Goal: Information Seeking & Learning: Learn about a topic

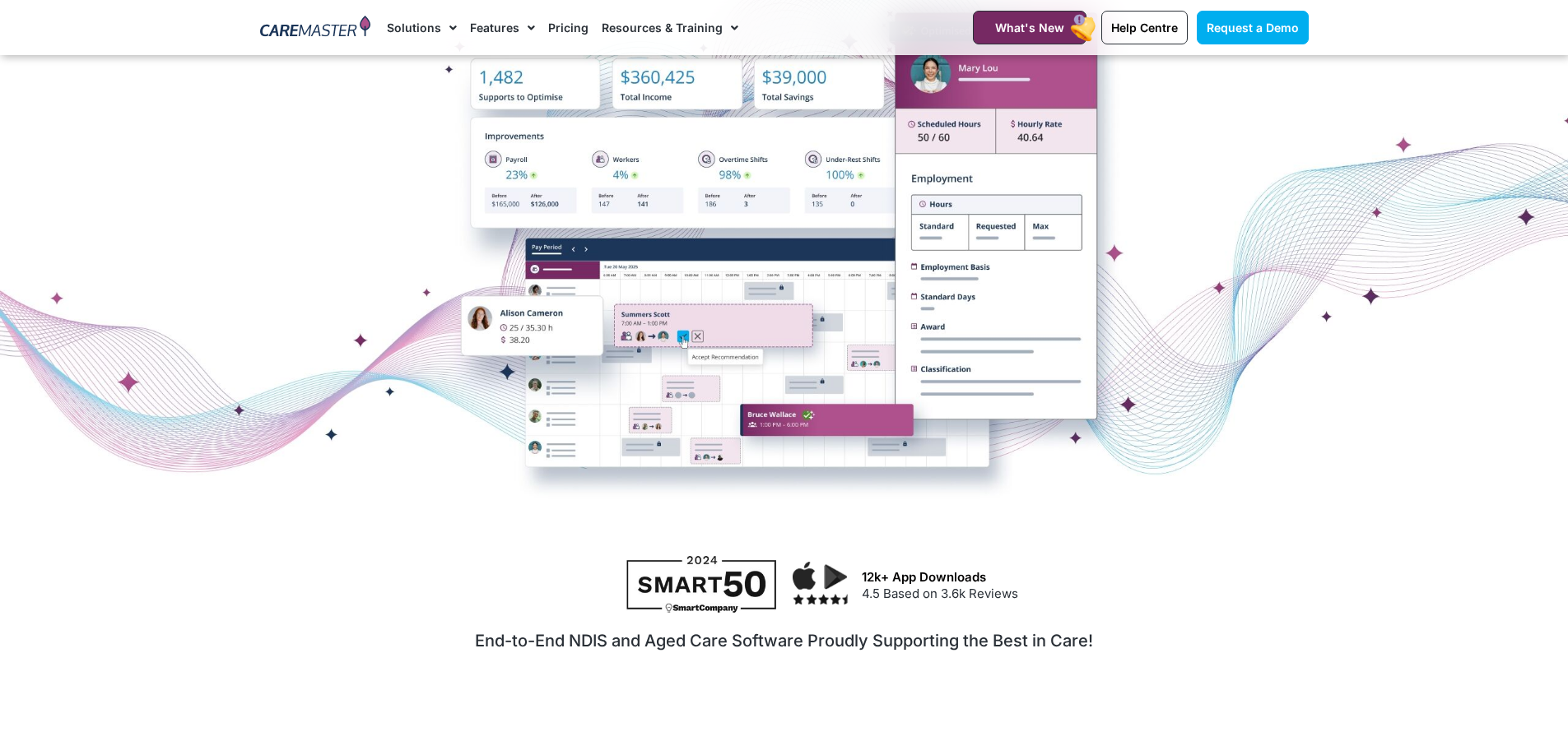
scroll to position [302, 0]
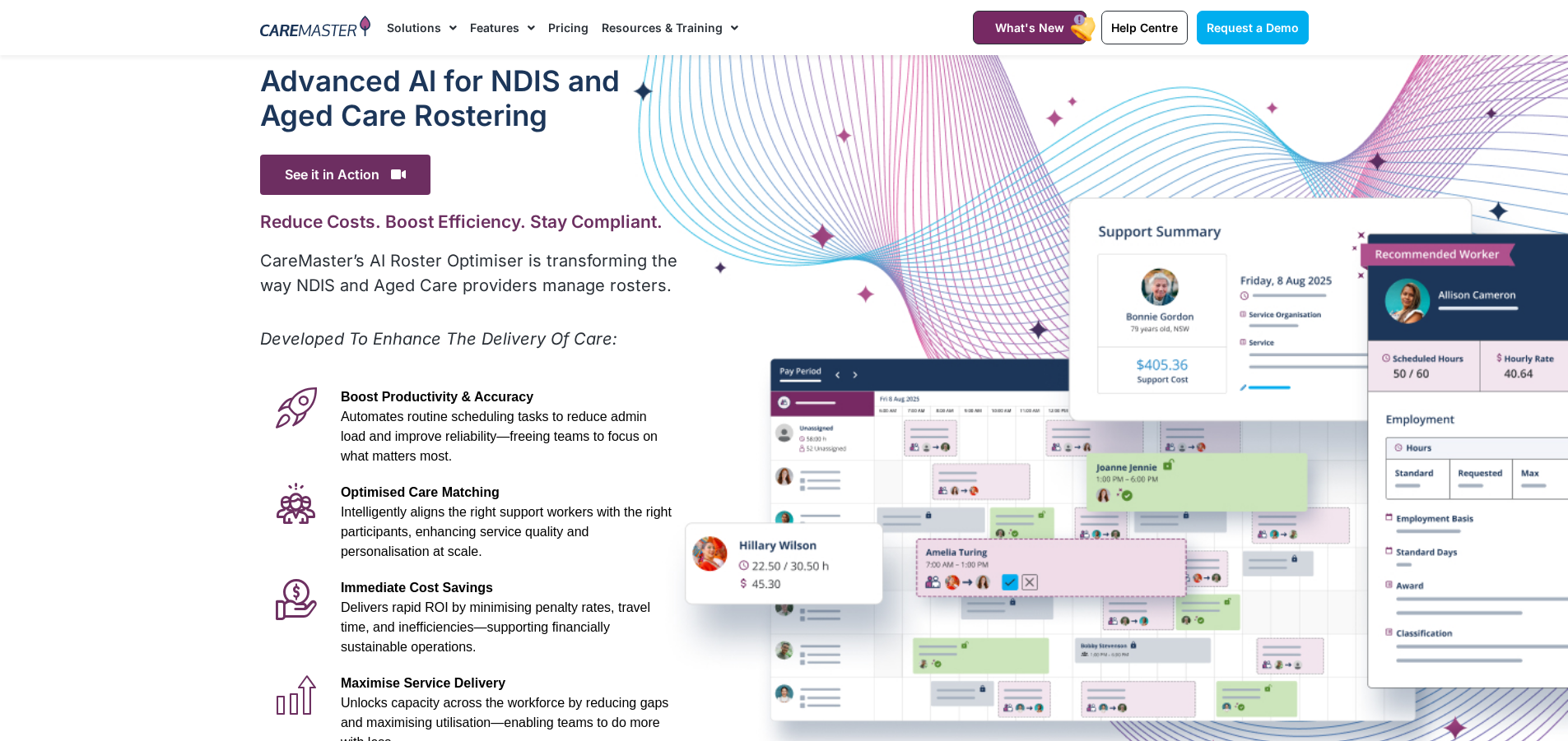
click at [302, 22] on img at bounding box center [315, 28] width 112 height 24
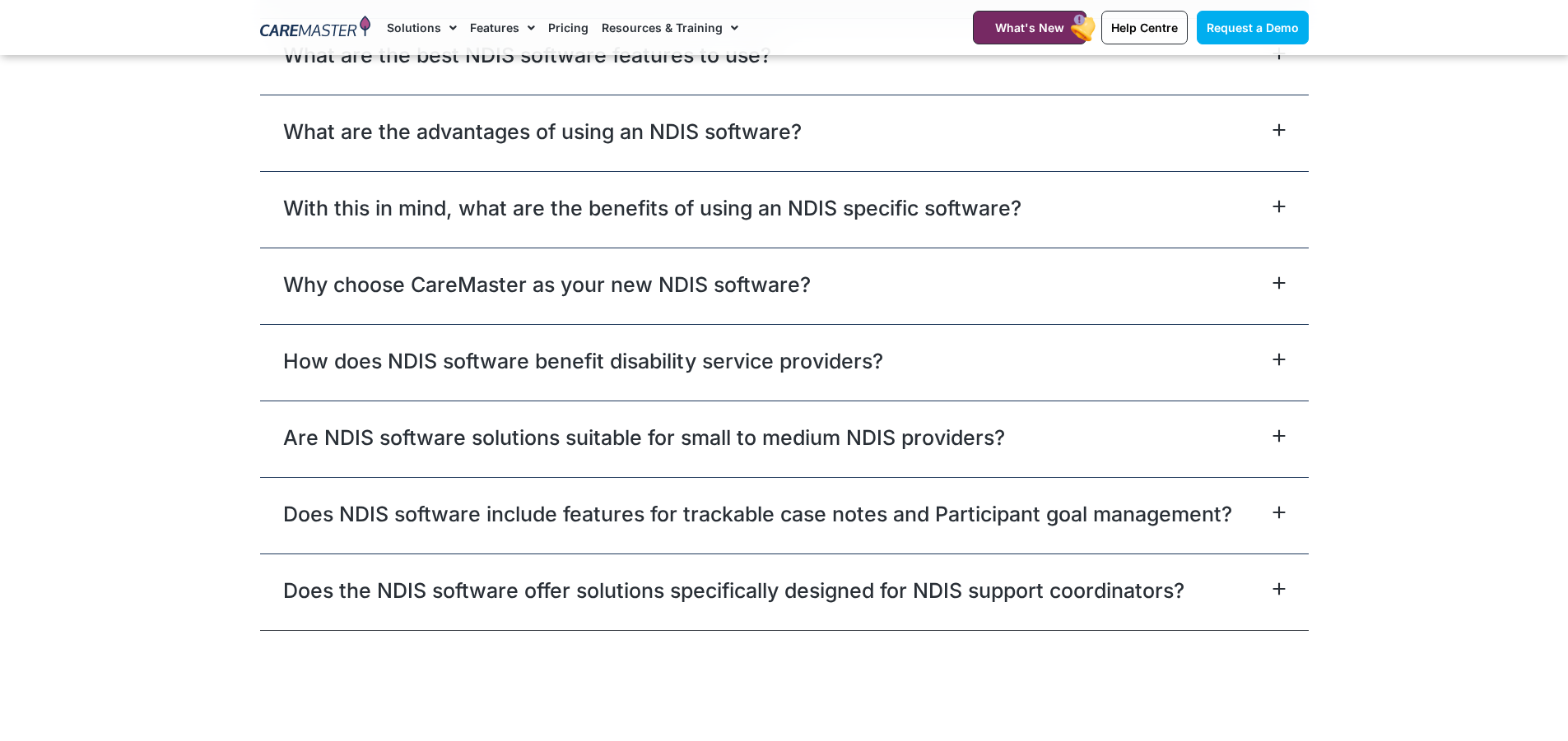
scroll to position [9309, 0]
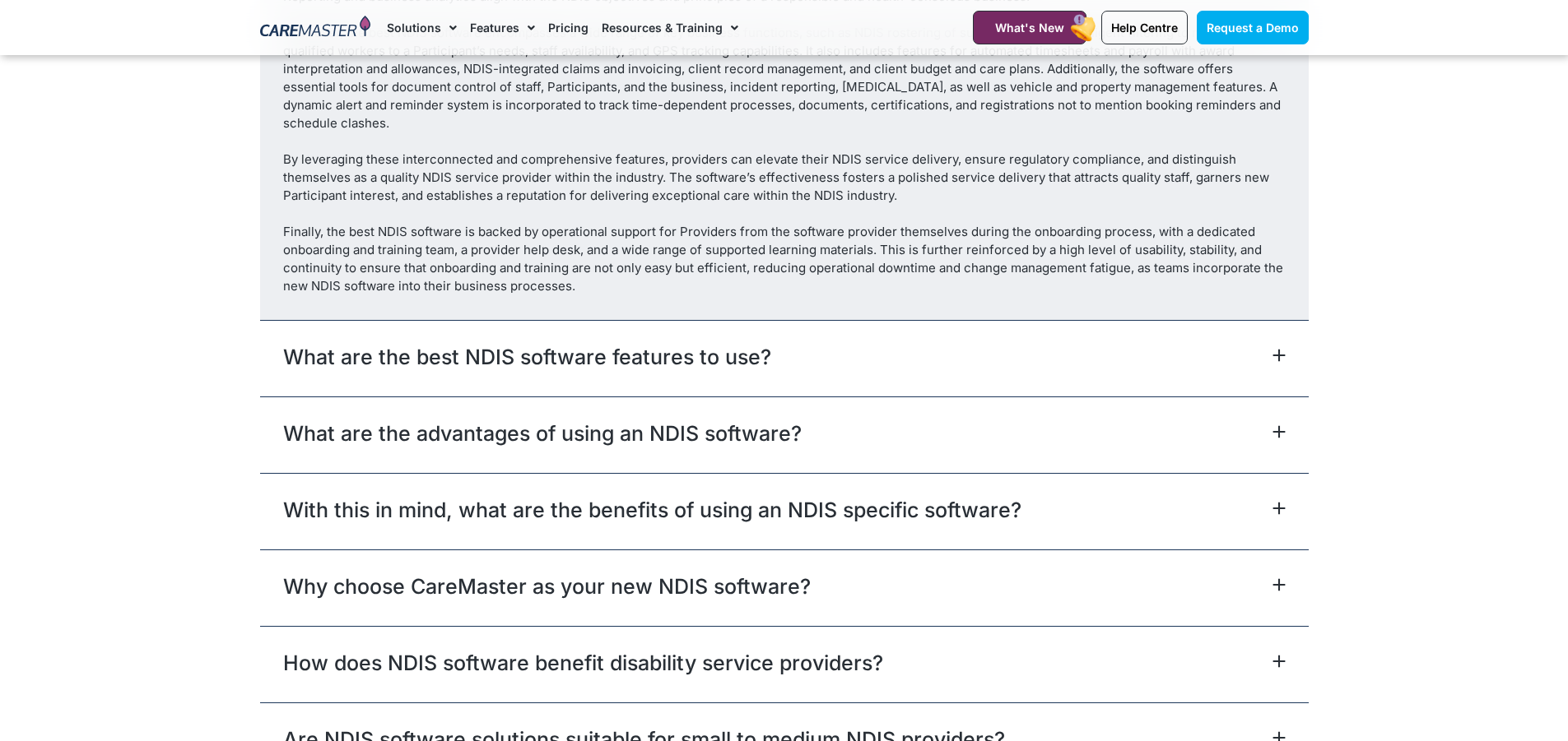
click at [1025, 365] on div "What are the best NDIS software features to use?" at bounding box center [784, 358] width 1048 height 76
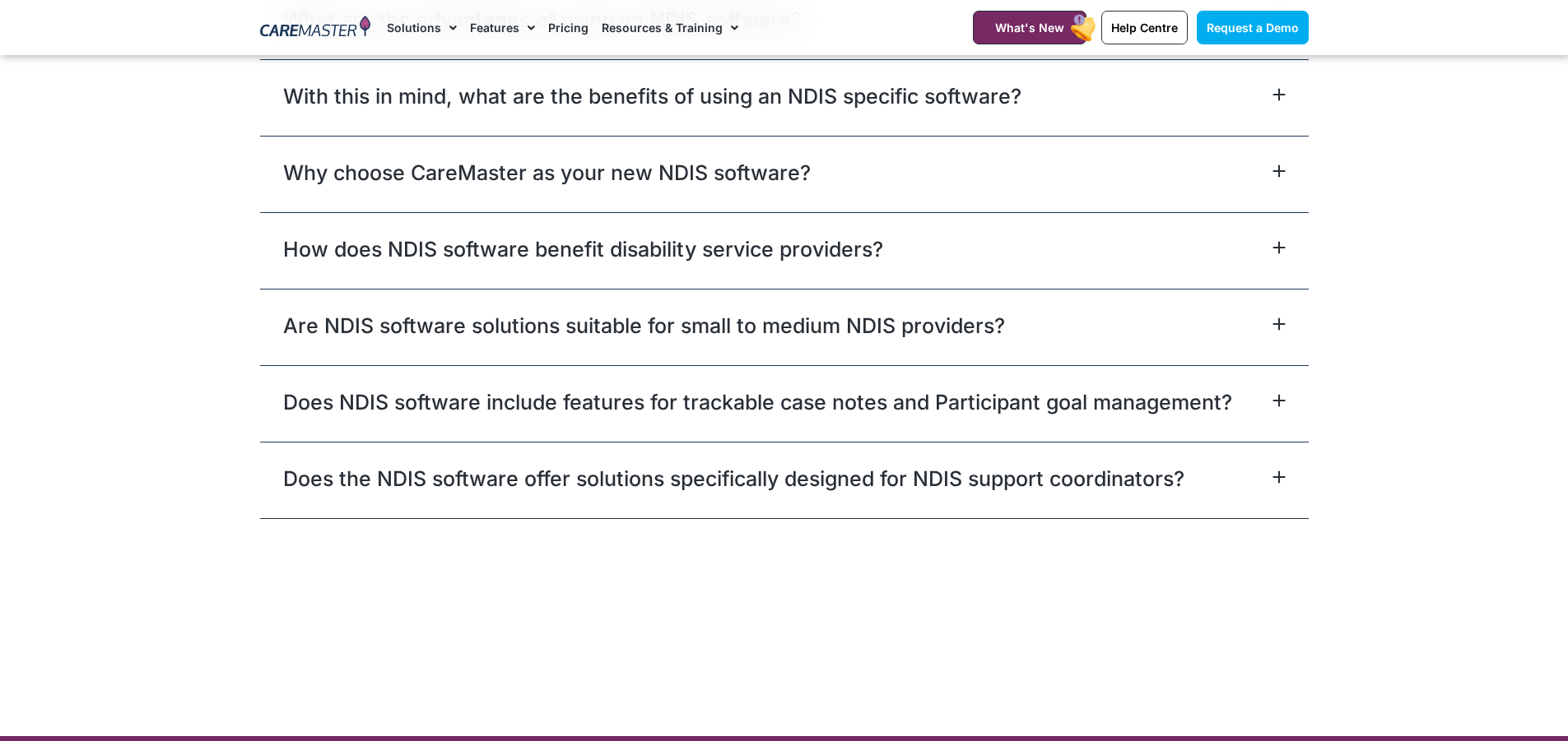
scroll to position [9672, 0]
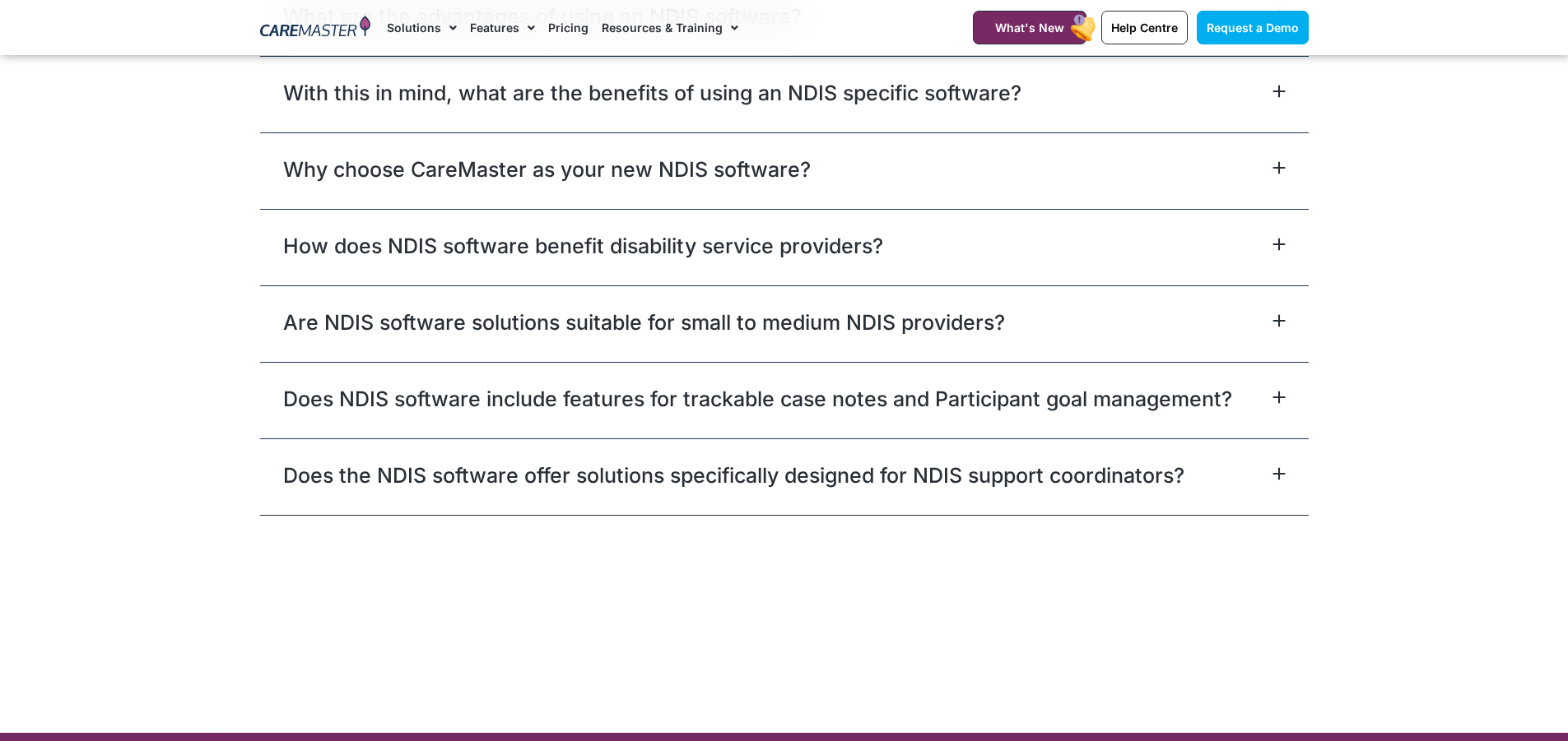
click at [970, 322] on link "Are NDIS software solutions suitable for small to medium NDIS providers?" at bounding box center [644, 322] width 722 height 29
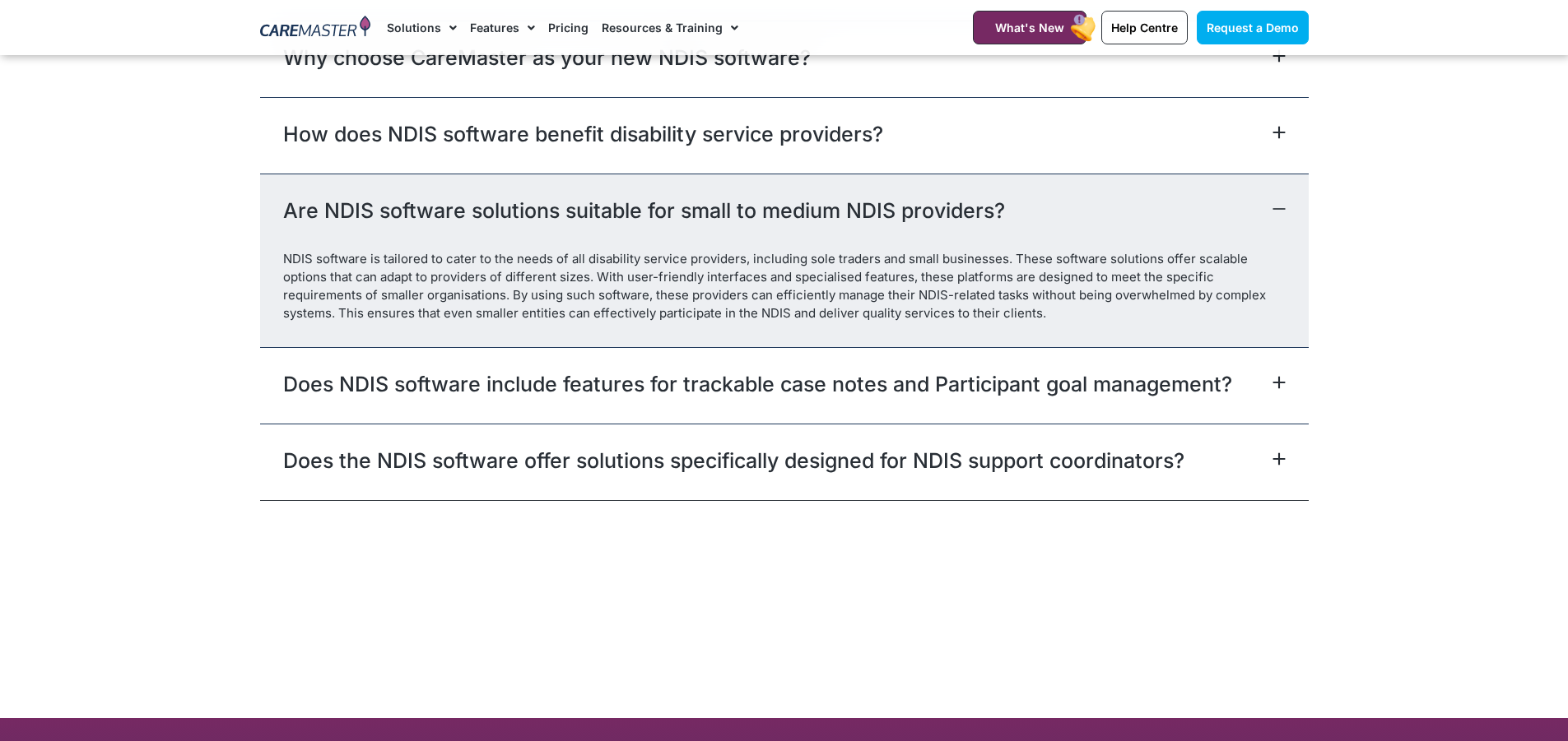
scroll to position [9454, 0]
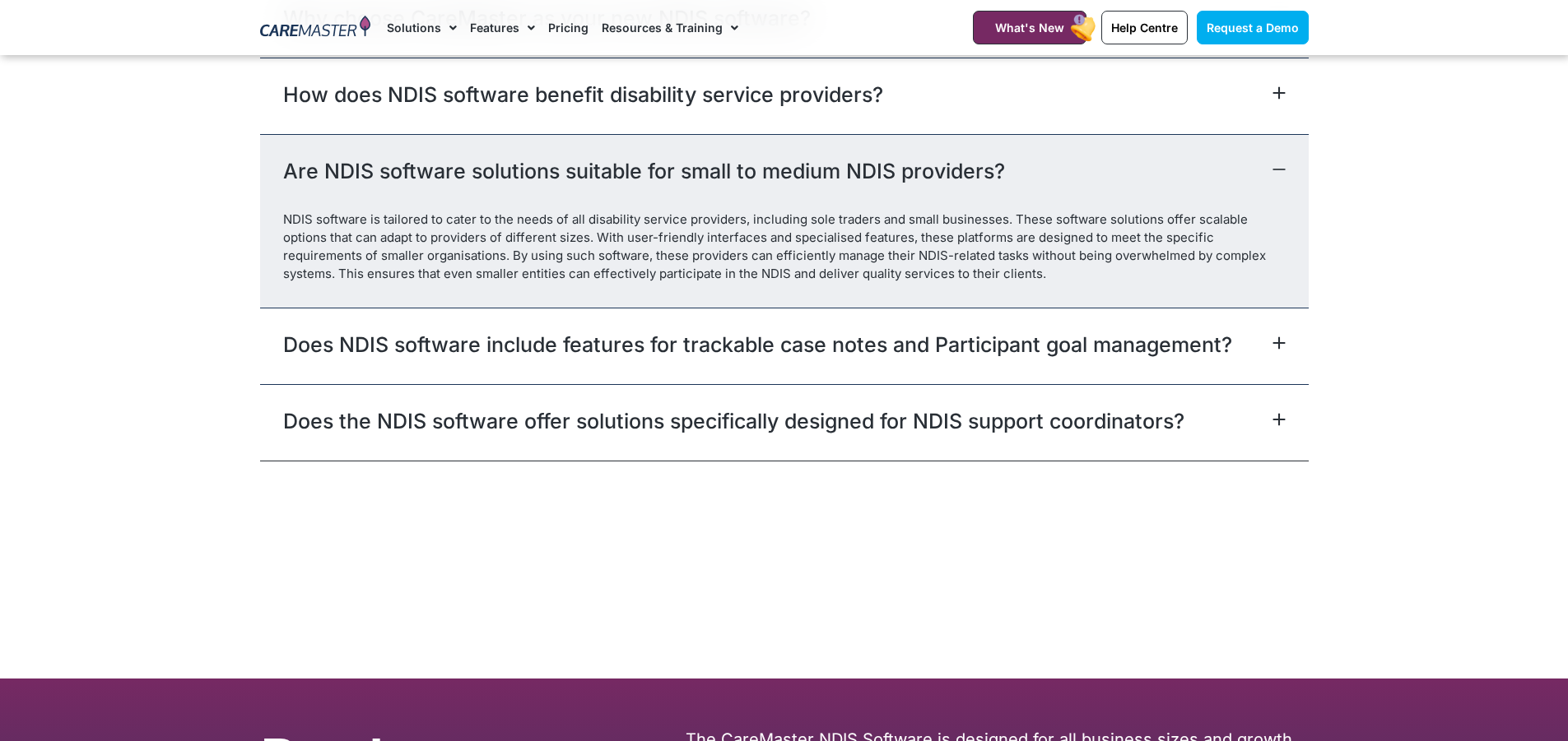
click at [925, 344] on link "Does NDIS software include features for trackable case notes and Participant go…" at bounding box center [758, 345] width 949 height 29
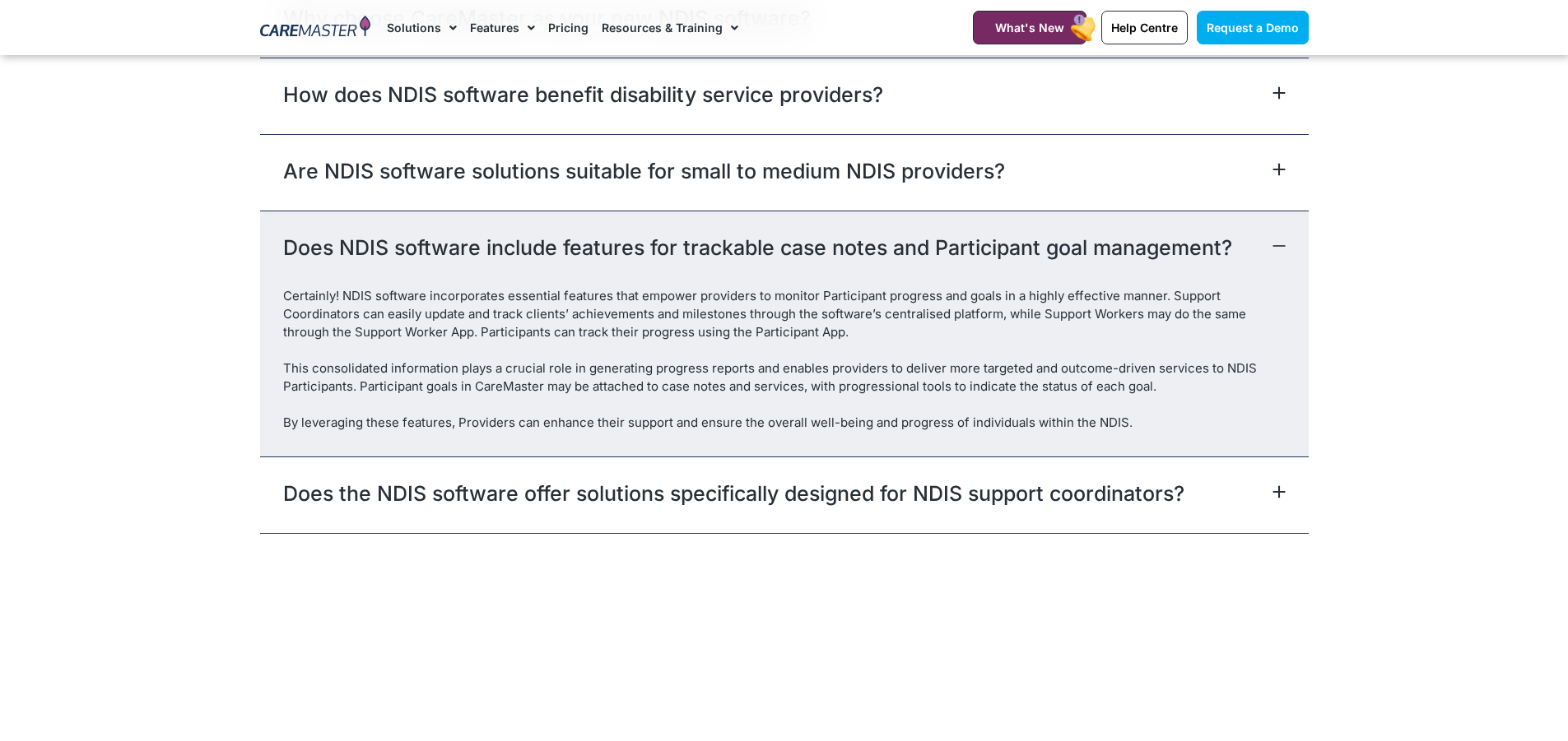
click at [1037, 507] on div "Does the NDIS software offer solutions specifically designed for NDIS support c…" at bounding box center [784, 495] width 1048 height 76
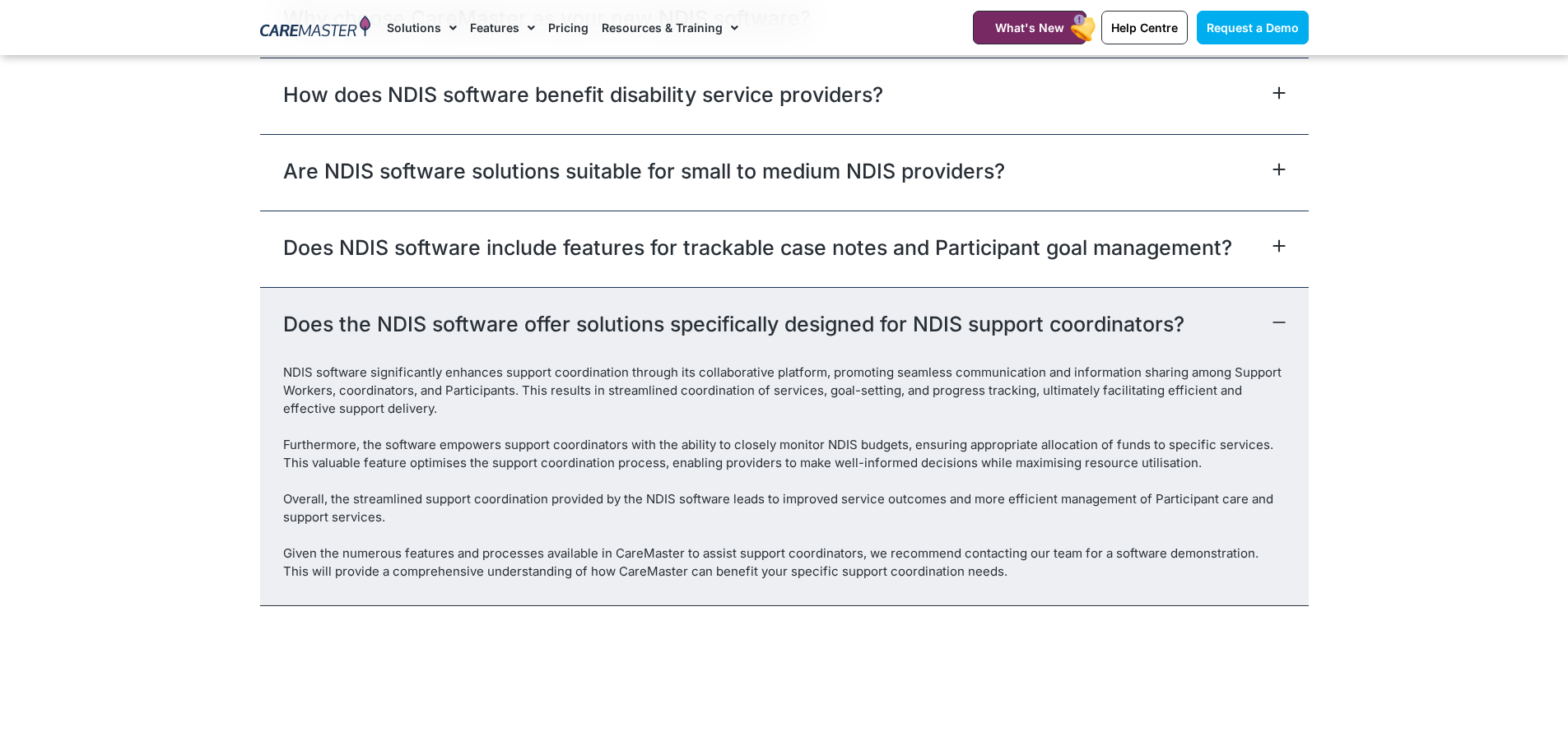
click at [1235, 222] on div "Does NDIS software include features for trackable case notes and Participant go…" at bounding box center [784, 248] width 1048 height 76
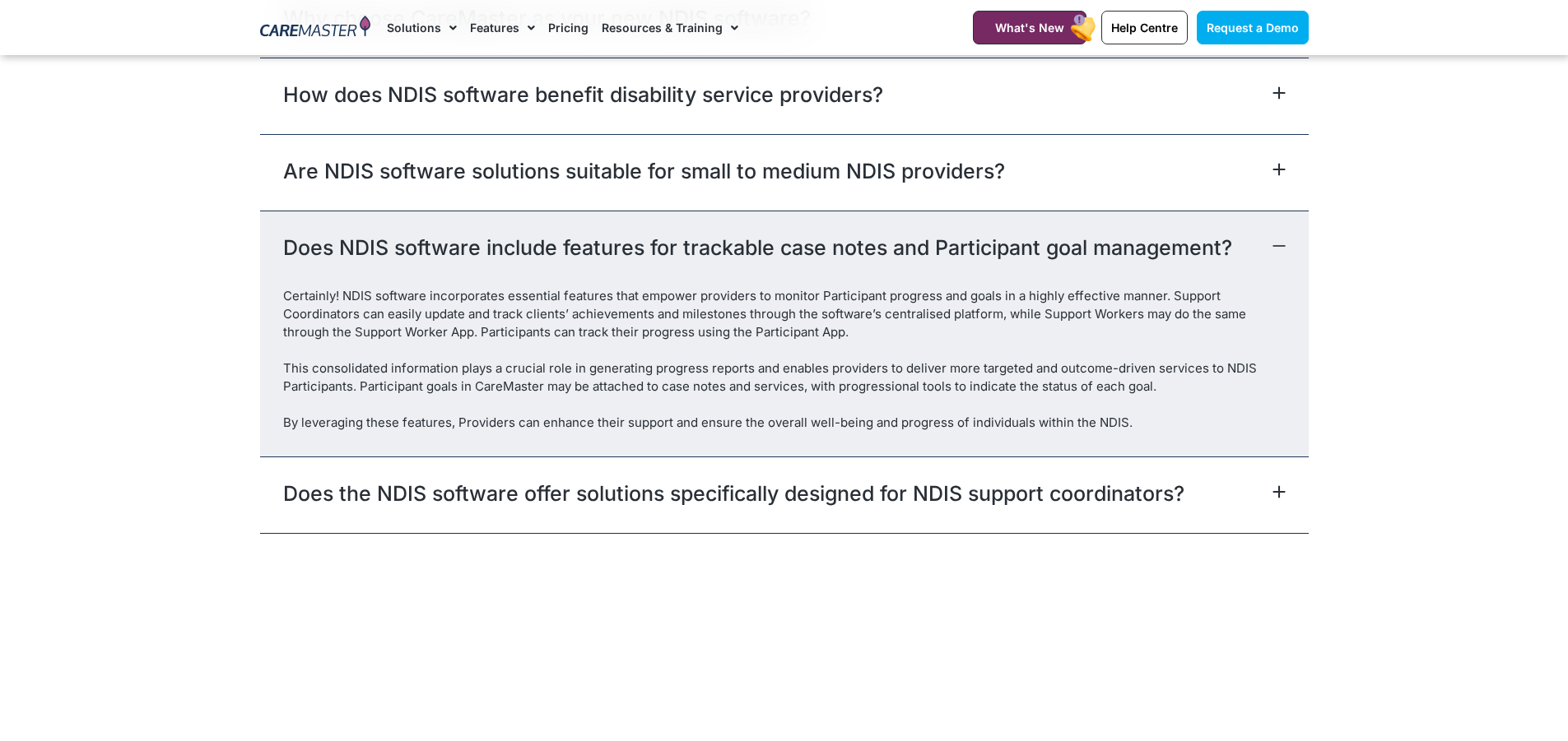
click at [1272, 257] on div "Does NDIS software include features for trackable case notes and Participant go…" at bounding box center [784, 248] width 1048 height 76
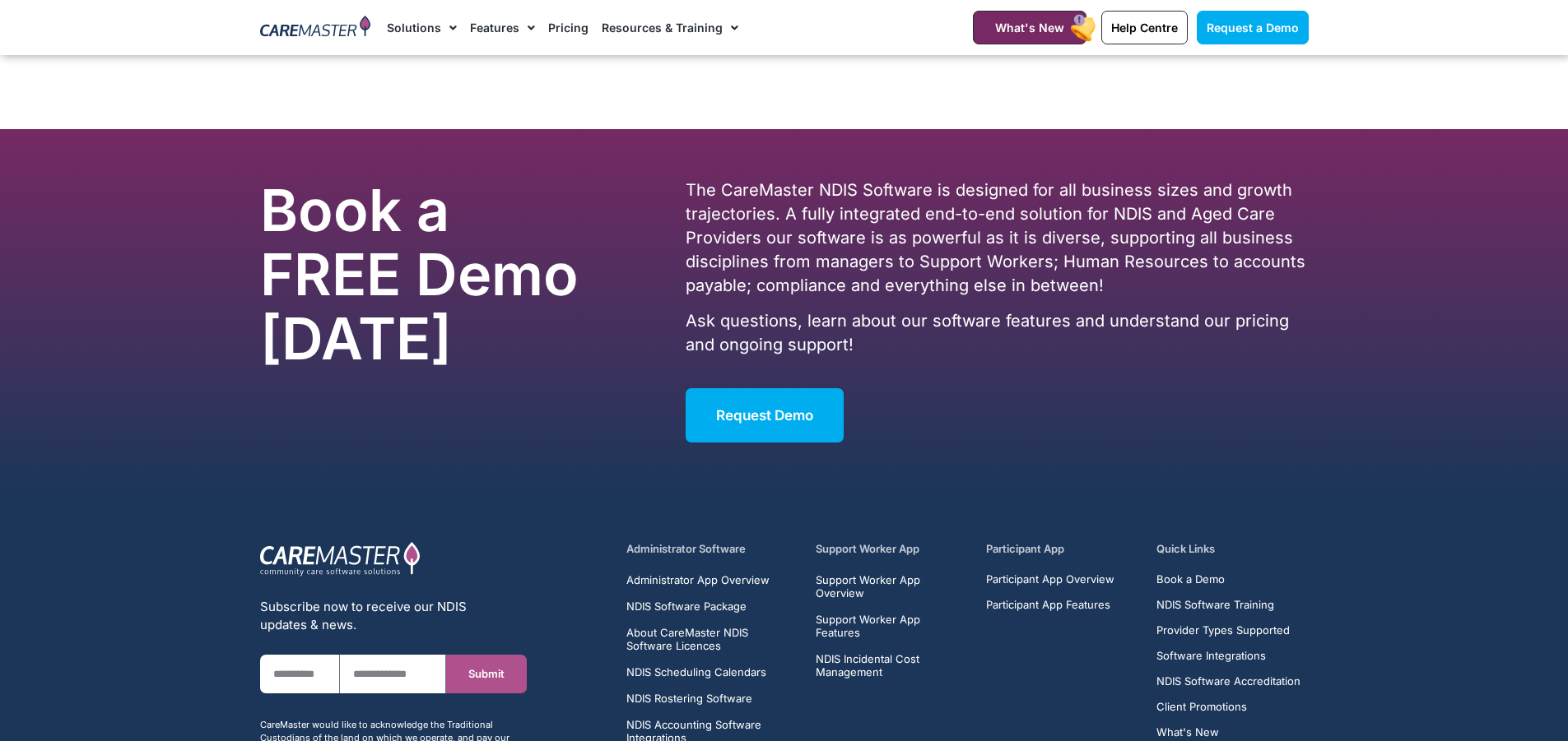
scroll to position [10093, 0]
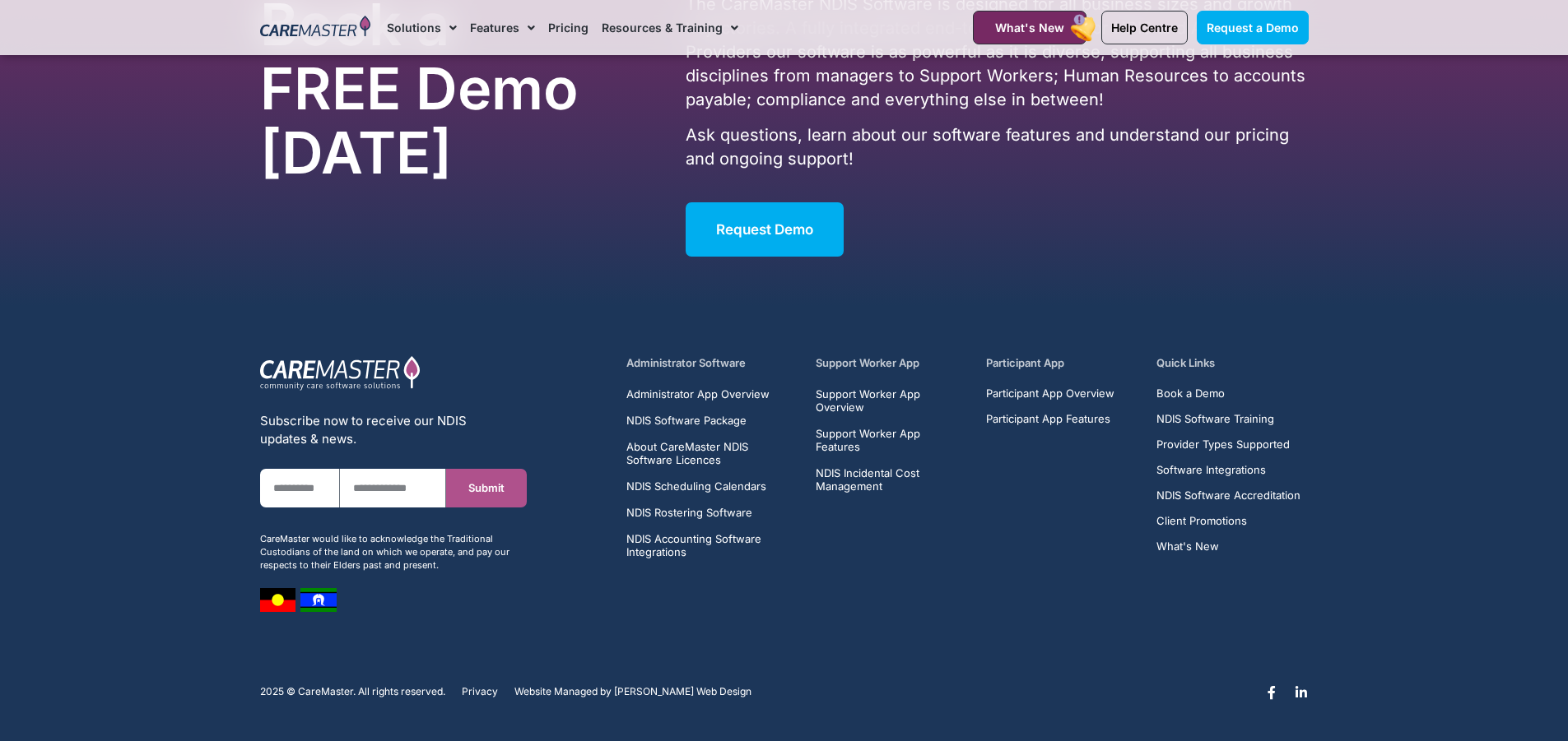
click at [705, 361] on h5 "Administrator Software" at bounding box center [711, 363] width 170 height 16
click at [676, 361] on h5 "Administrator Software" at bounding box center [711, 363] width 170 height 16
click at [701, 398] on span "Administrator App Overview" at bounding box center [698, 394] width 143 height 13
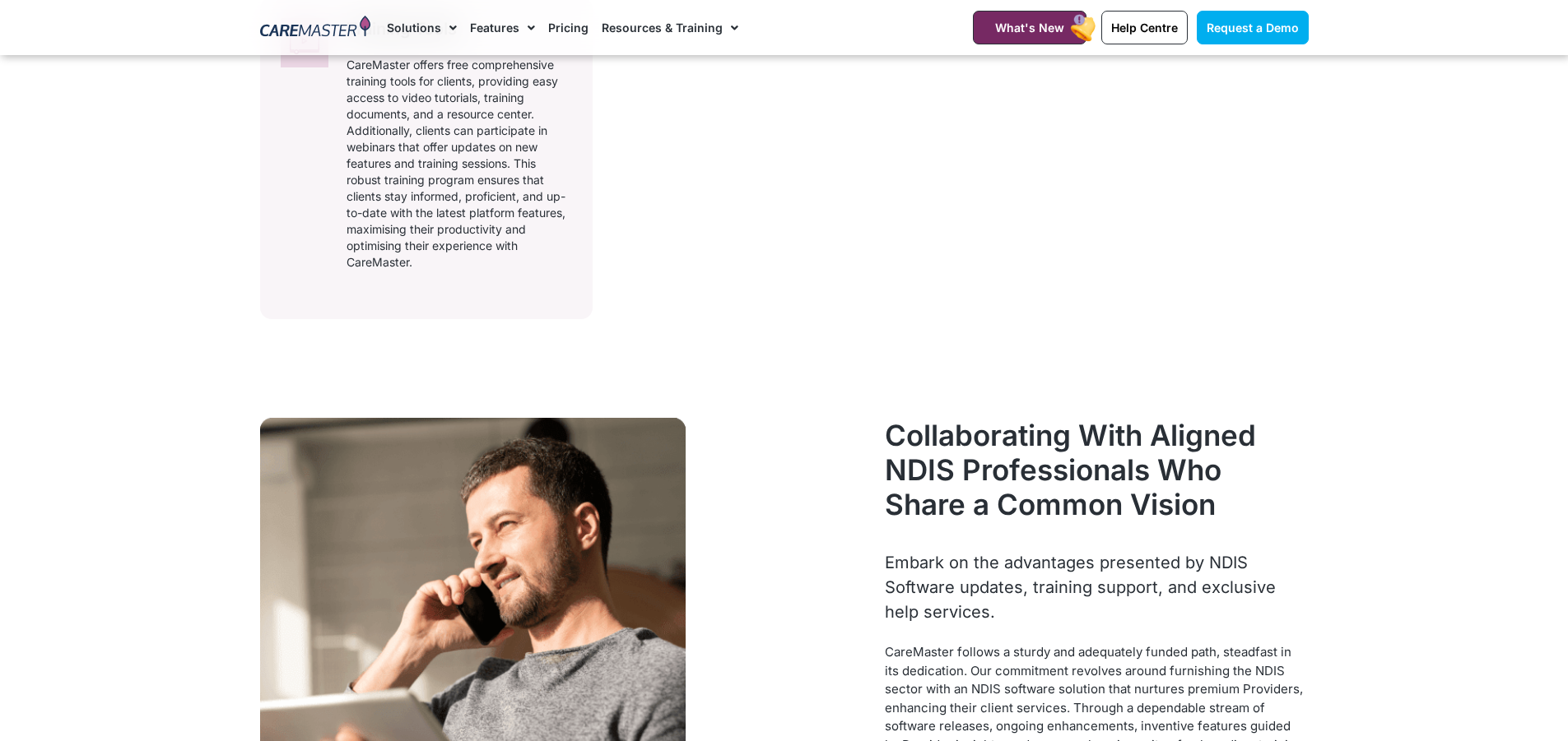
scroll to position [905, 0]
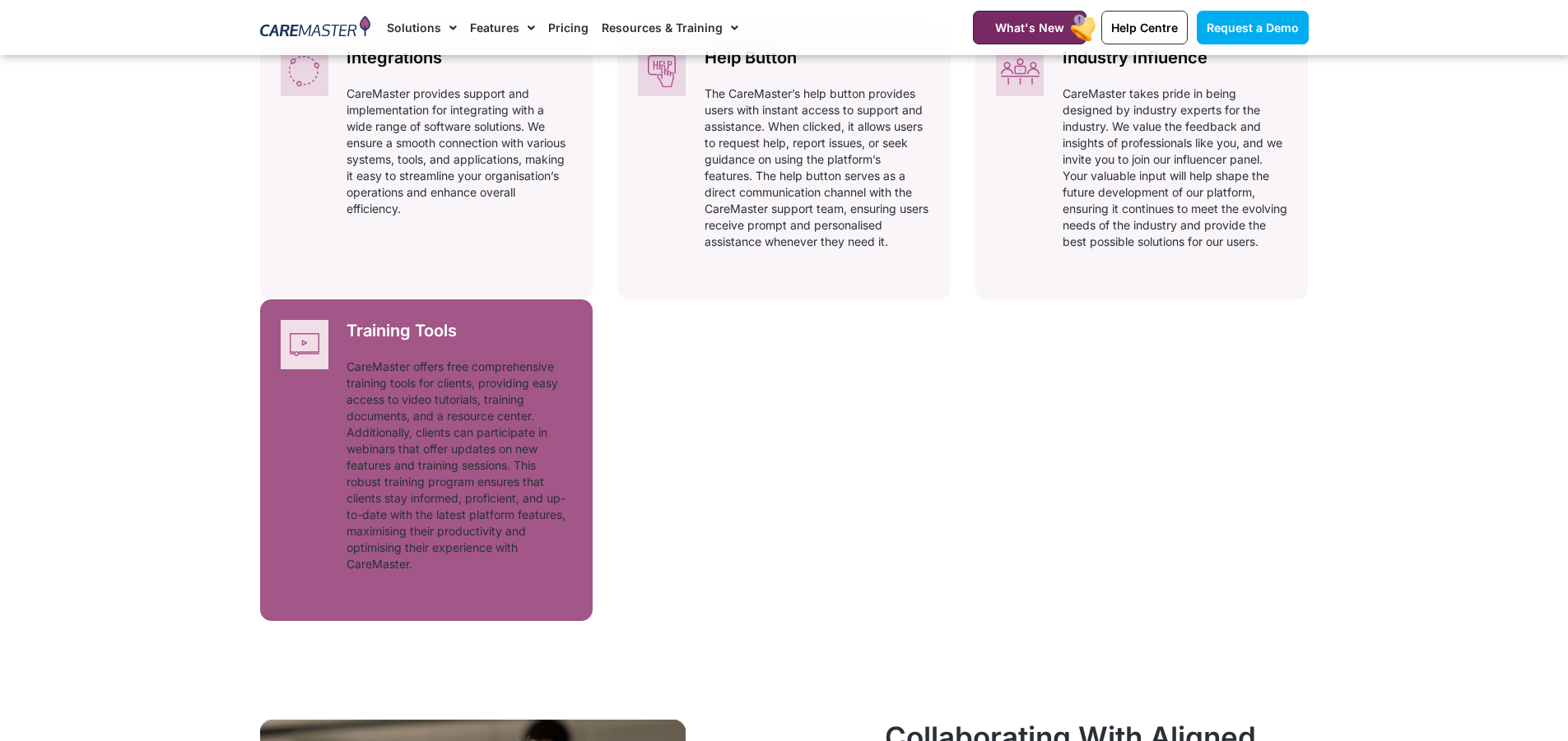
click at [343, 457] on div "Training Tools Automatically adhering to complex and ever-changing award regula…" at bounding box center [459, 452] width 267 height 305
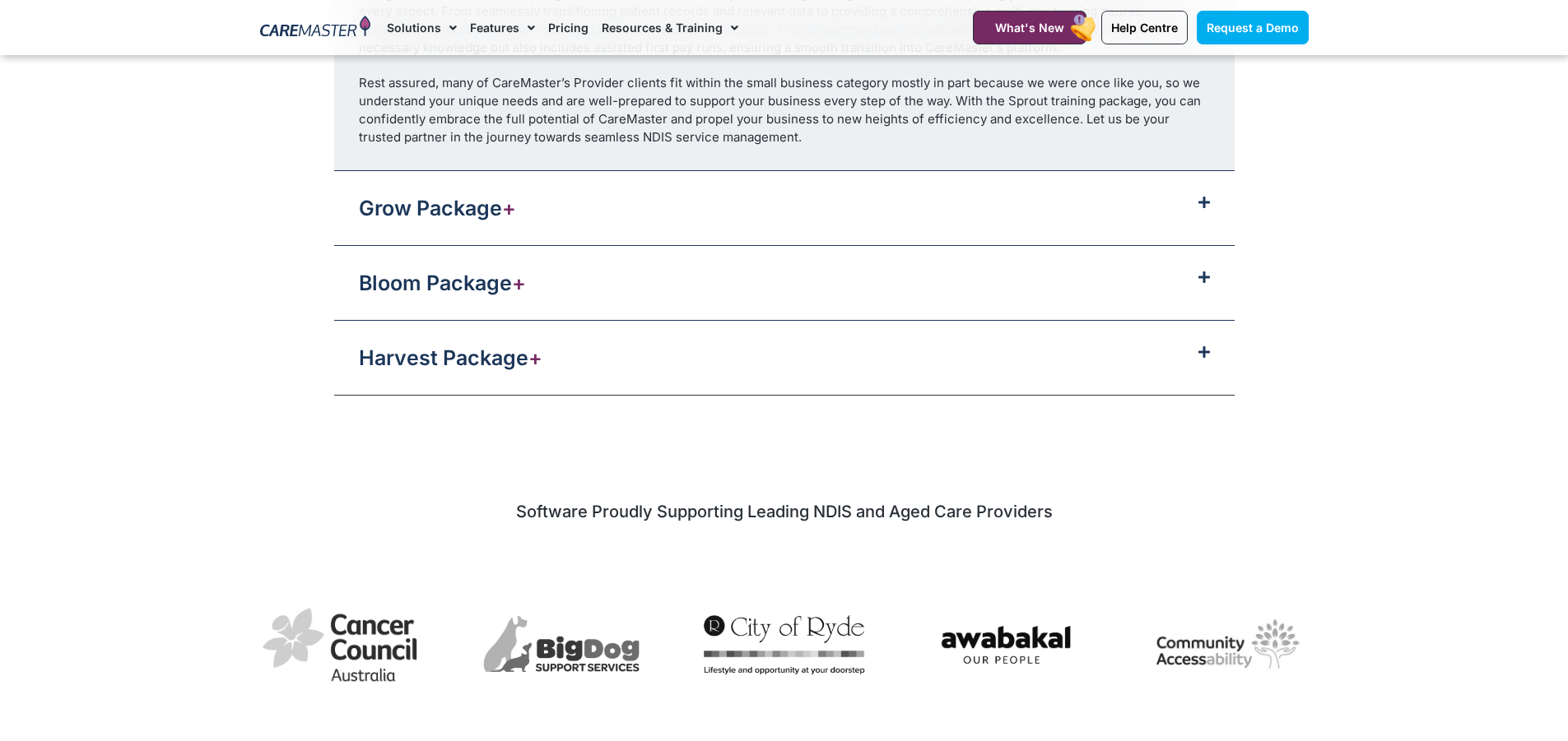
scroll to position [1961, 0]
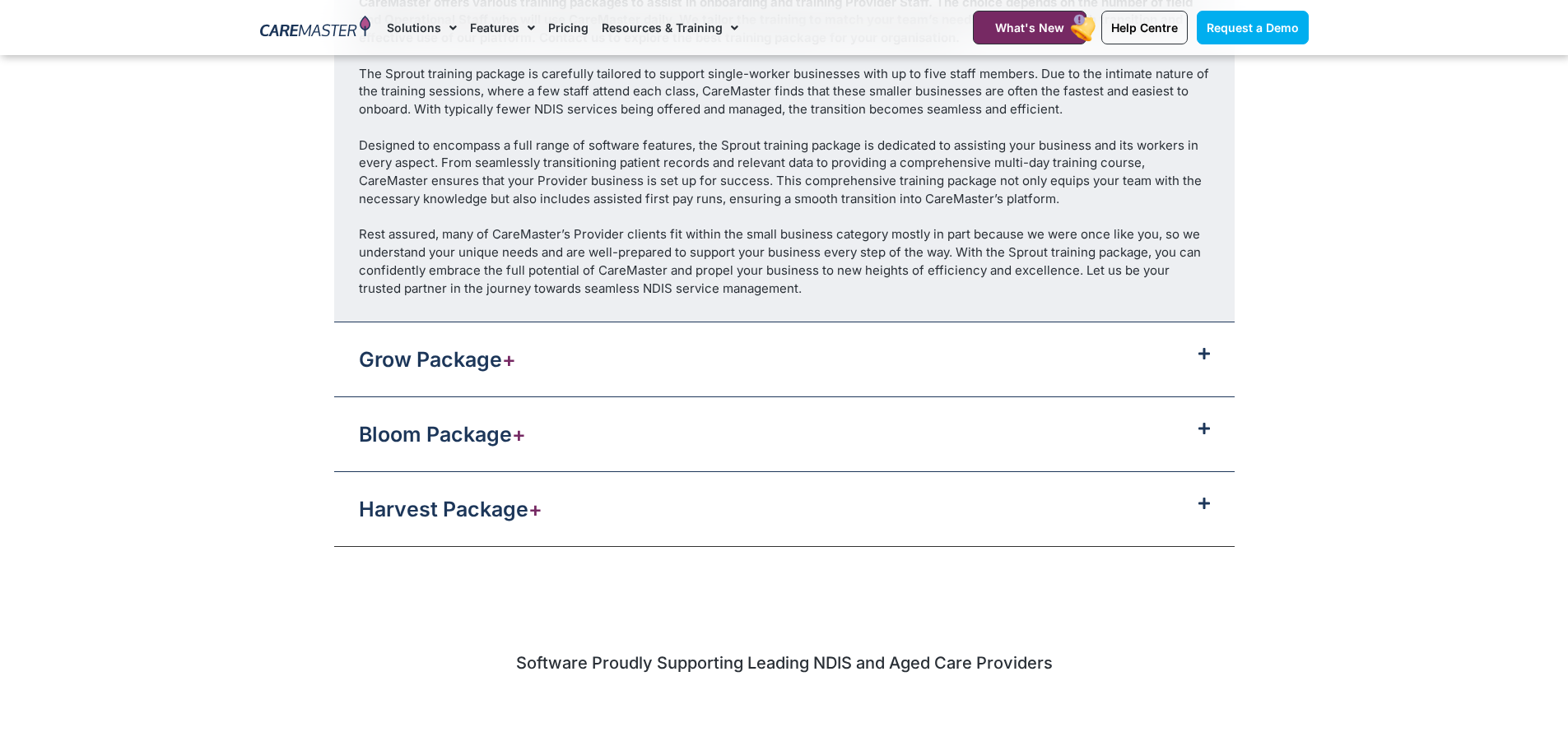
click at [555, 517] on div "Harvest Package +" at bounding box center [784, 509] width 901 height 74
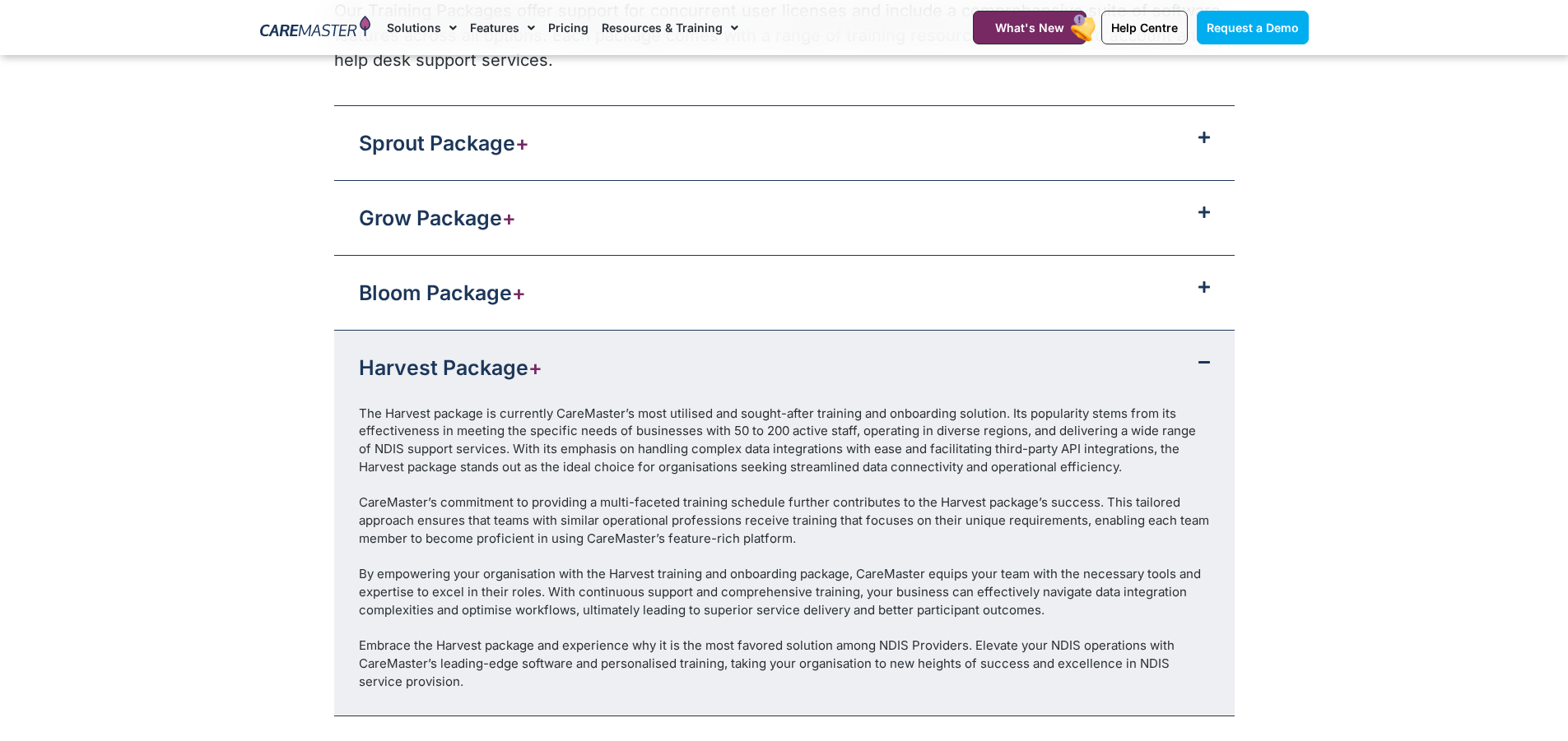
scroll to position [1507, 0]
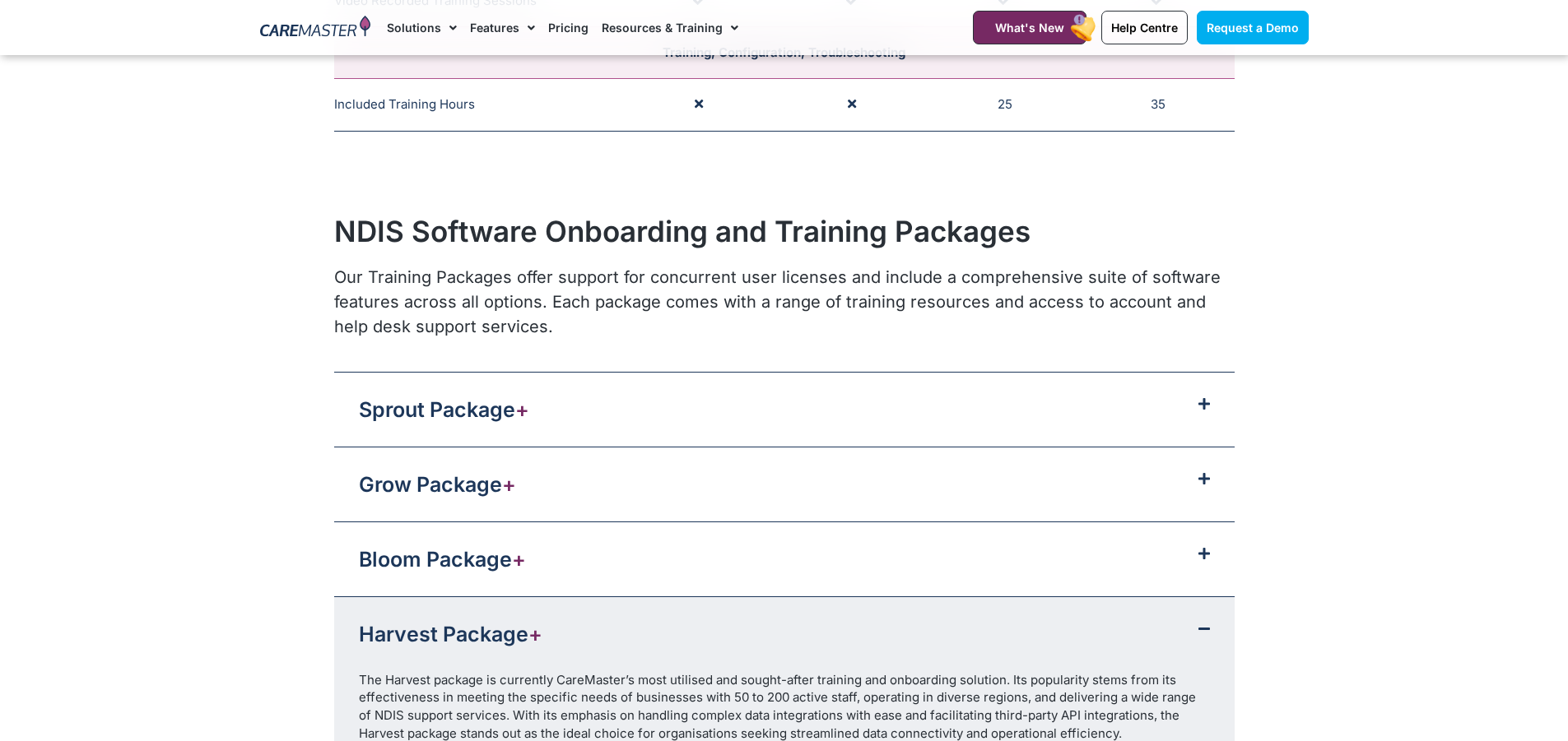
click at [458, 482] on link "Grow Package +" at bounding box center [437, 484] width 157 height 24
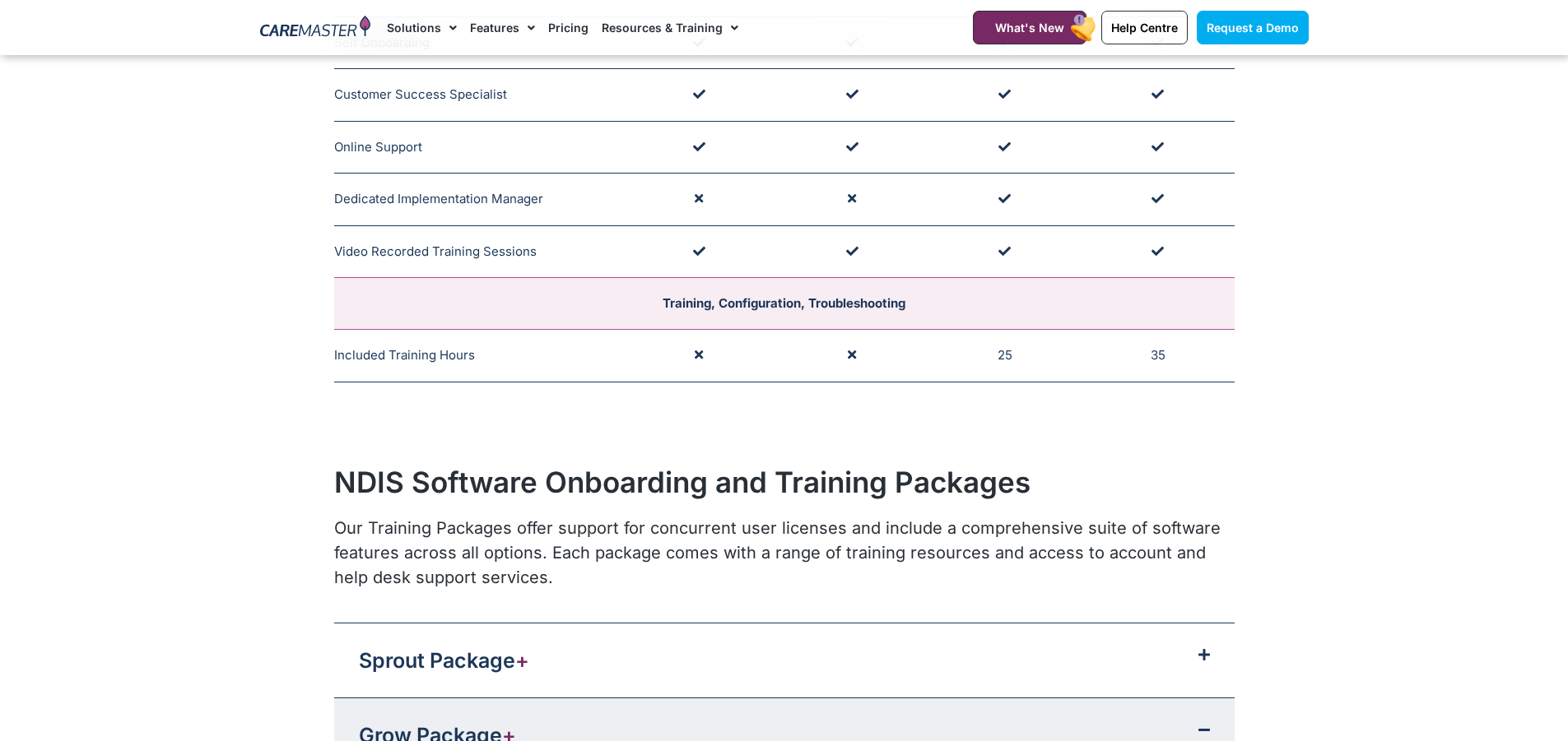
scroll to position [1356, 0]
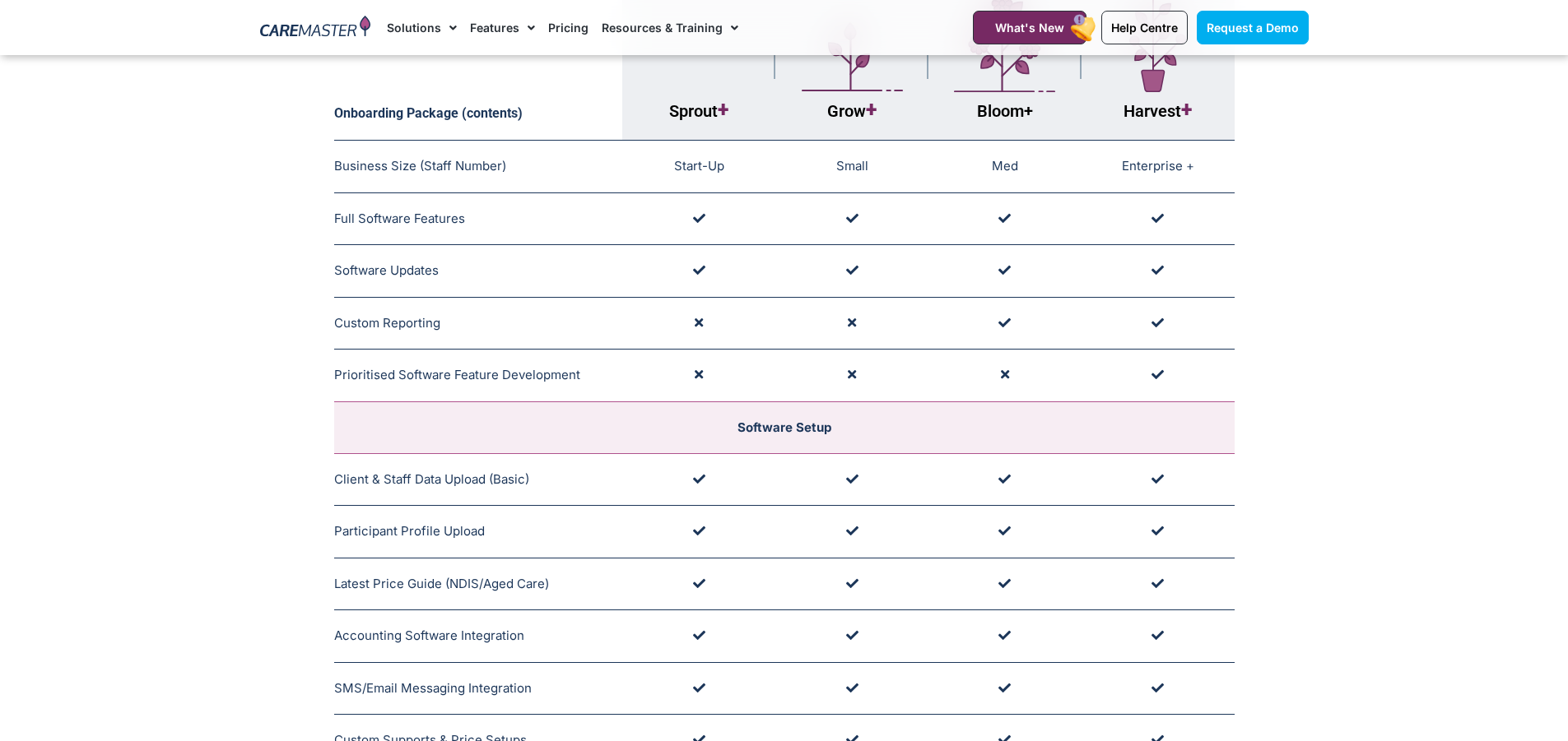
scroll to position [0, 0]
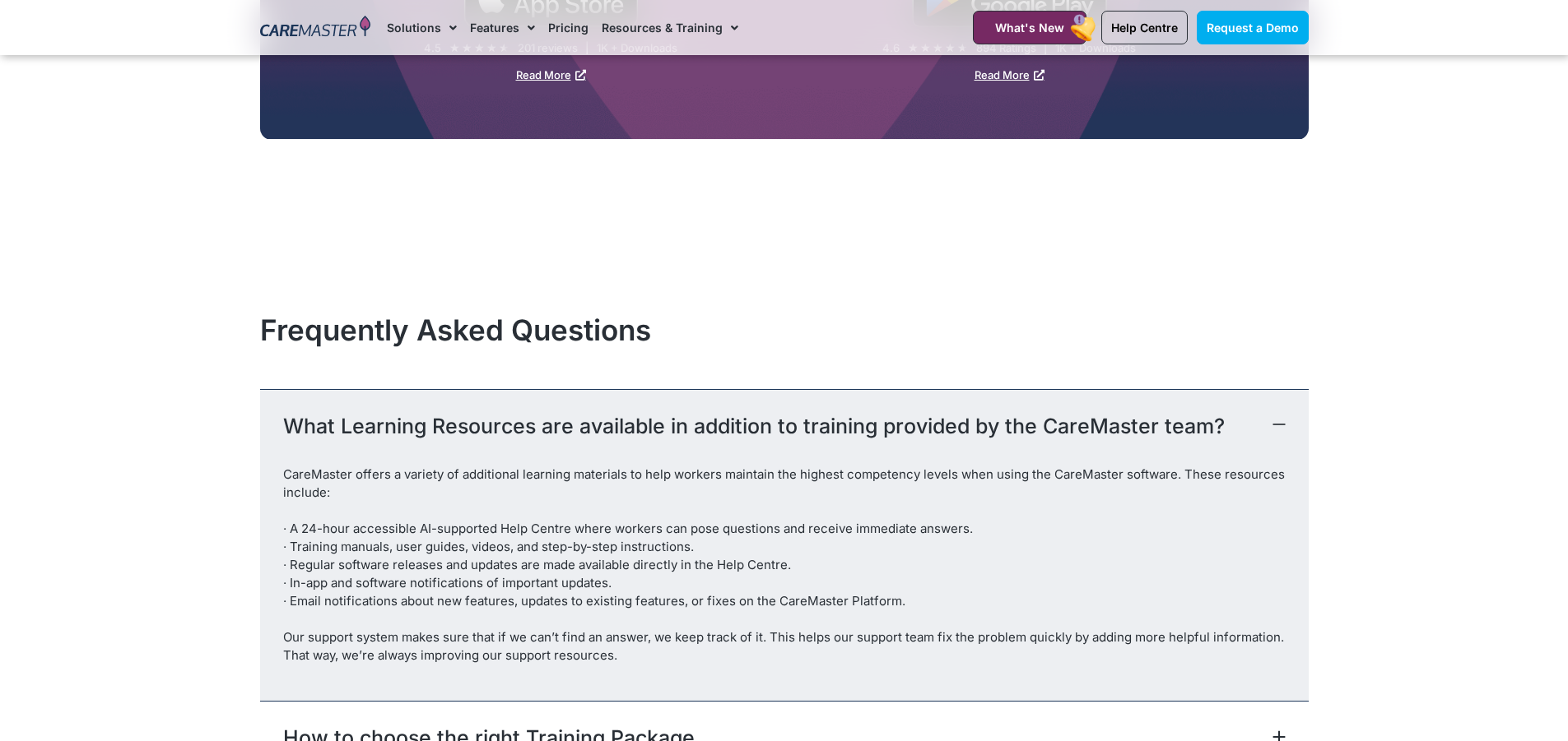
scroll to position [3770, 0]
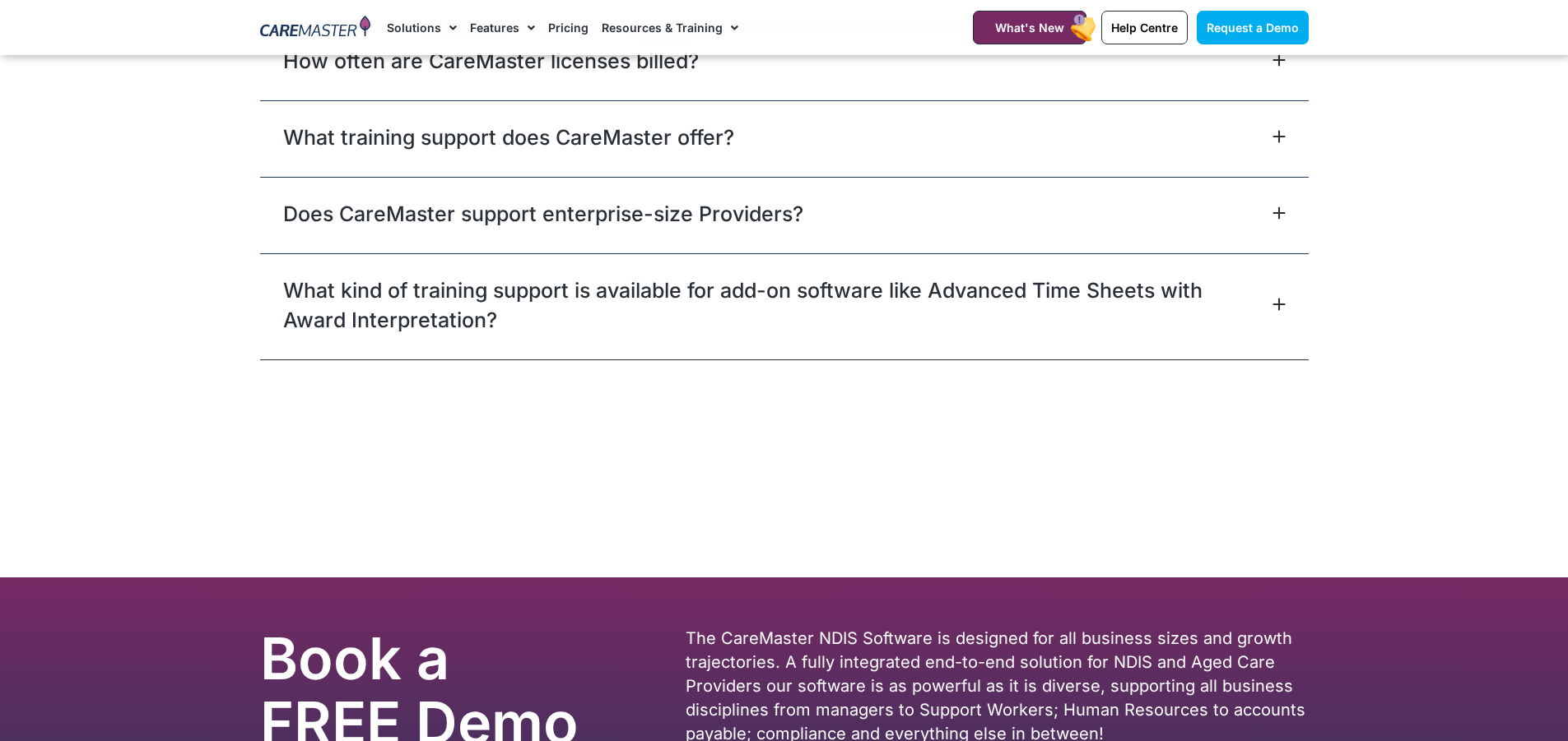
click at [1046, 296] on link "What kind of training support is available for add-on software like Advanced Ti…" at bounding box center [776, 305] width 985 height 60
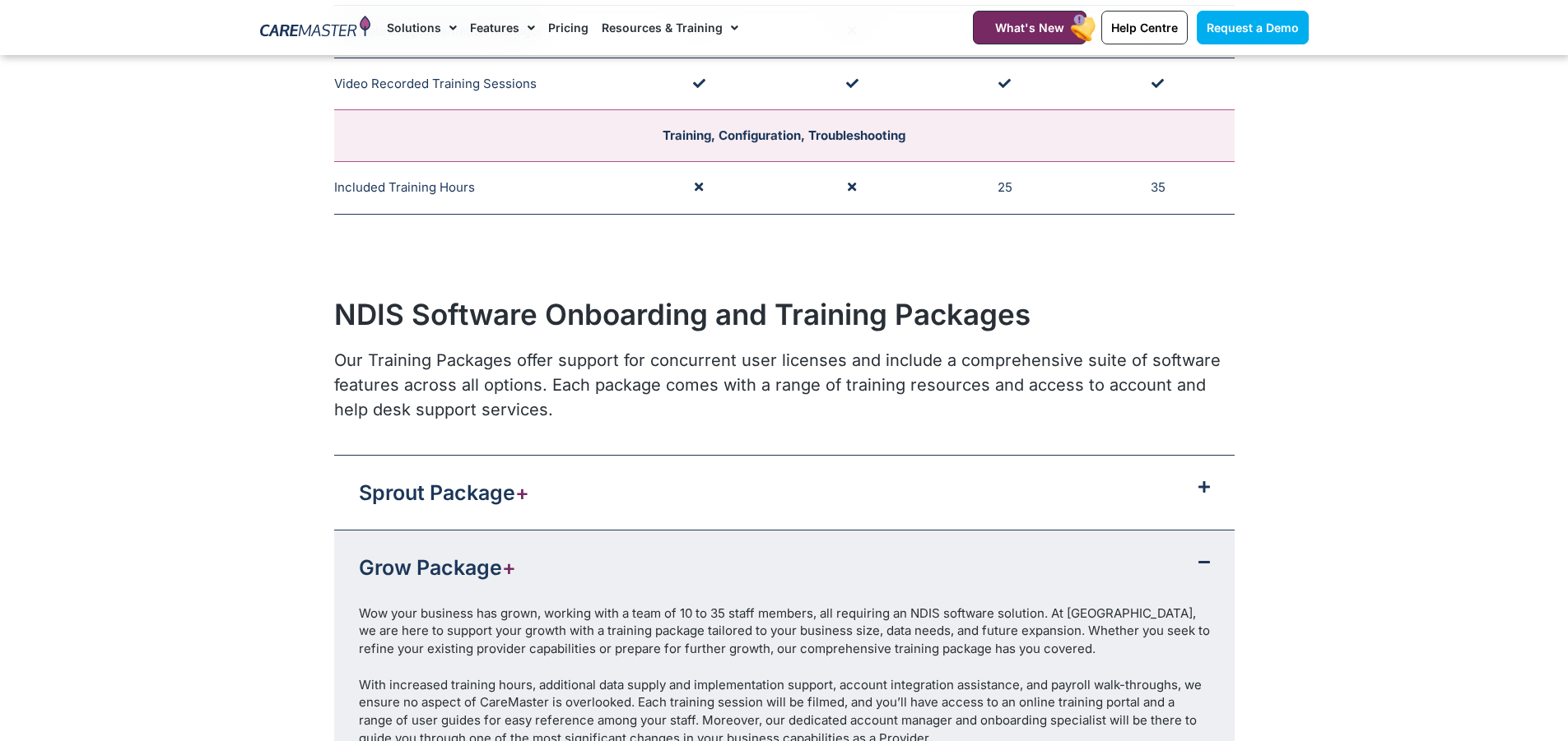
scroll to position [519, 0]
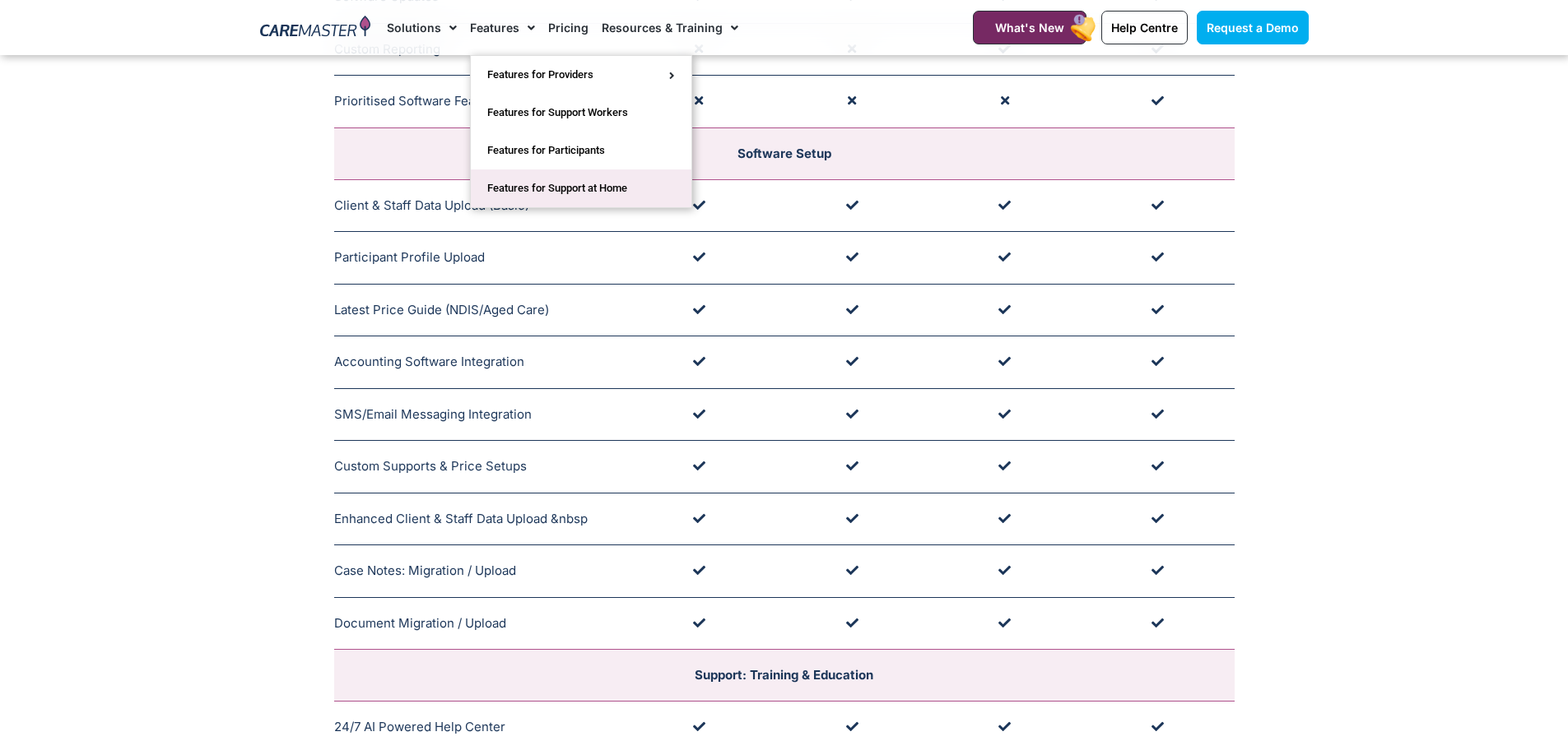
click at [563, 184] on link "Features for Support at Home" at bounding box center [580, 188] width 221 height 38
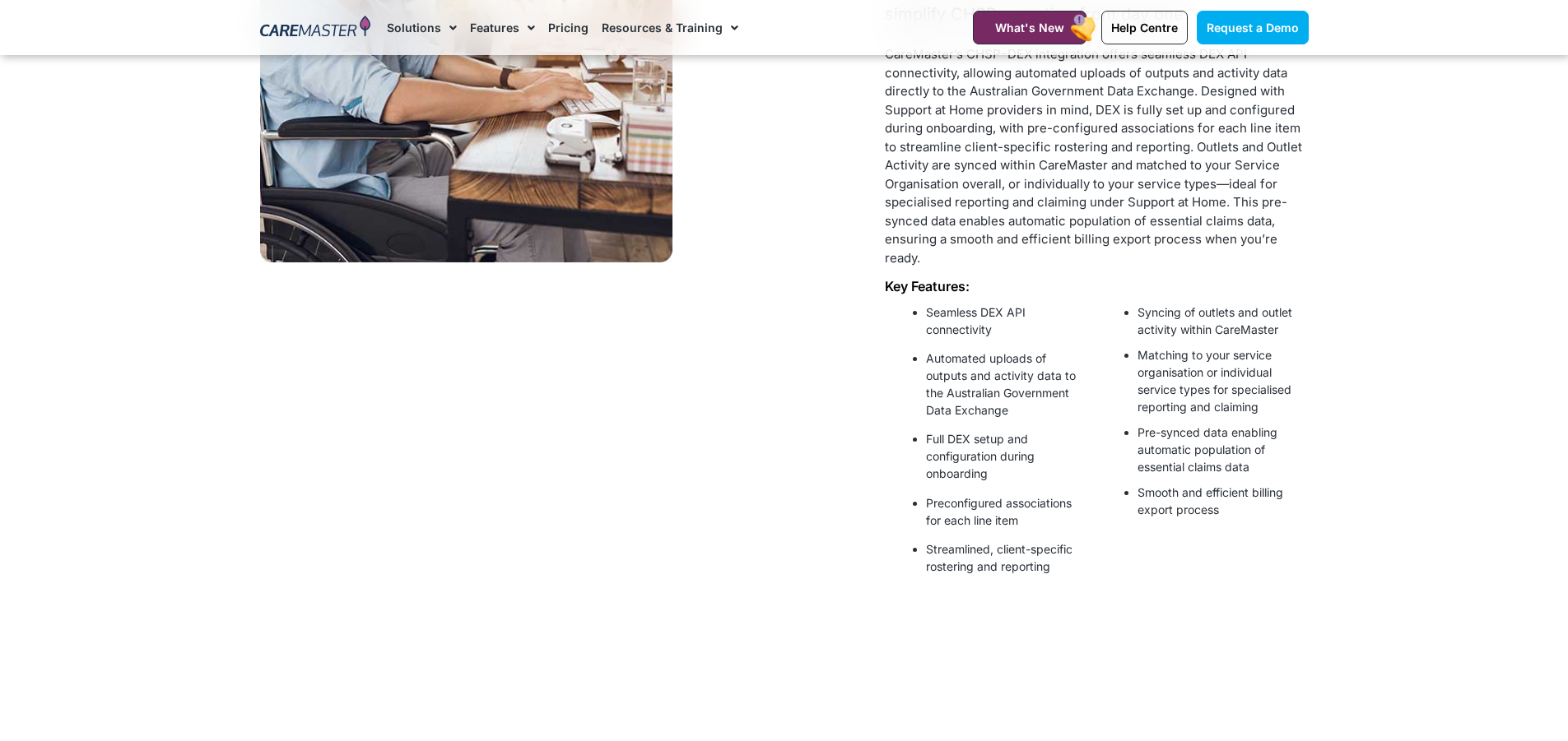
scroll to position [905, 0]
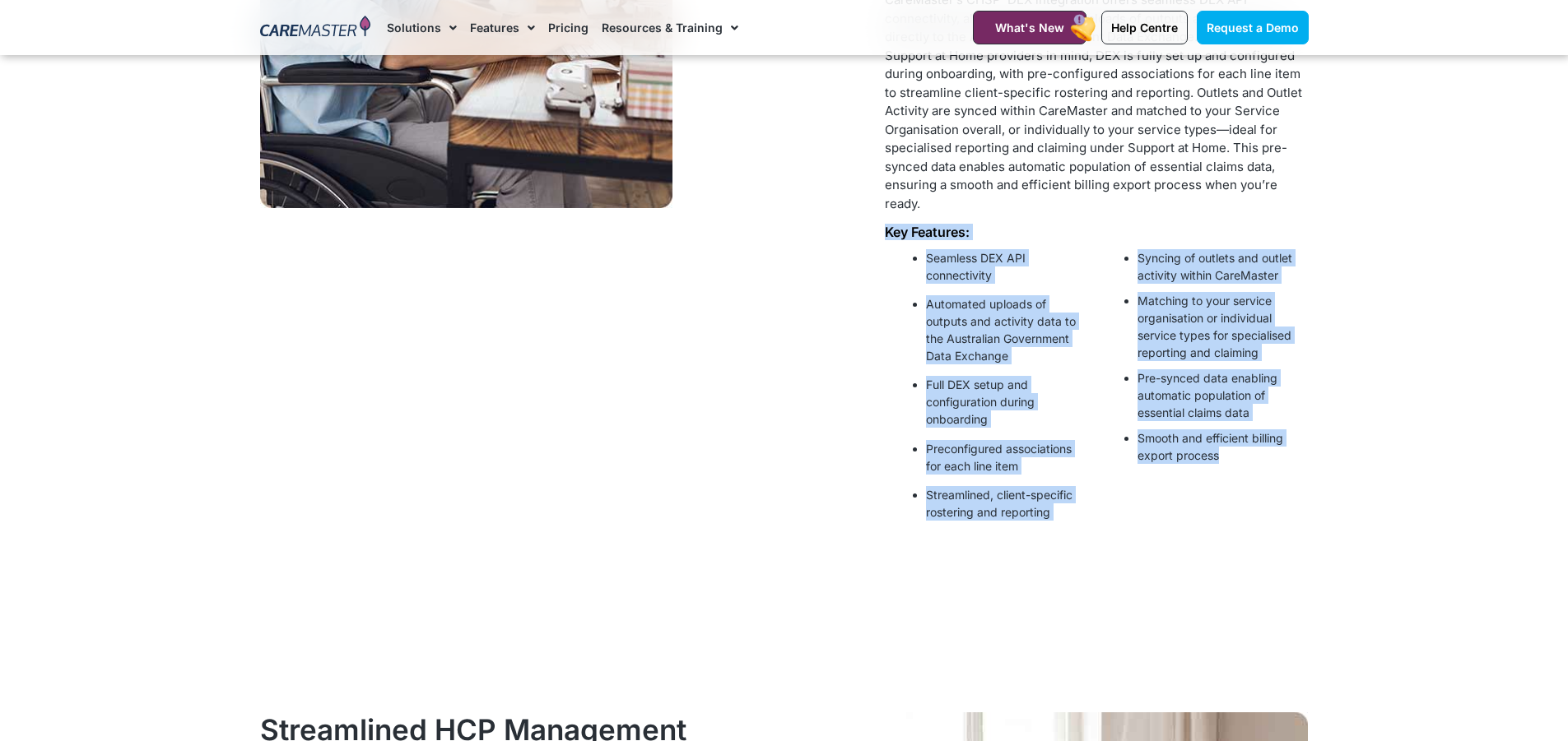
drag, startPoint x: 885, startPoint y: 228, endPoint x: 1244, endPoint y: 492, distance: 445.6
click at [1244, 492] on div "CHSP Compliance and Reporting with CareMaster’s DEX Integration Automate data u…" at bounding box center [1096, 166] width 439 height 768
copy div "Key Features: Seamless DEX API connectivity Automated uploads of outputs and ac…"
